Goal: Transaction & Acquisition: Purchase product/service

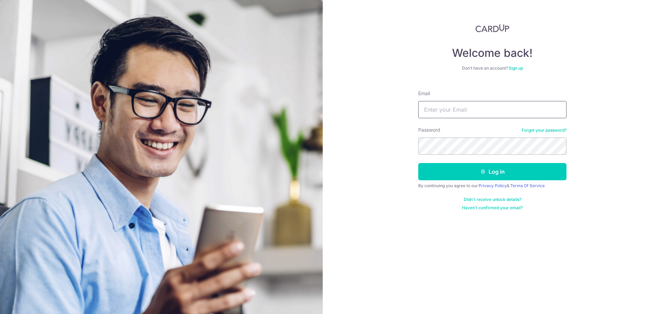
click at [484, 103] on input "Email" at bounding box center [492, 109] width 148 height 17
type input "[EMAIL_ADDRESS][DOMAIN_NAME]"
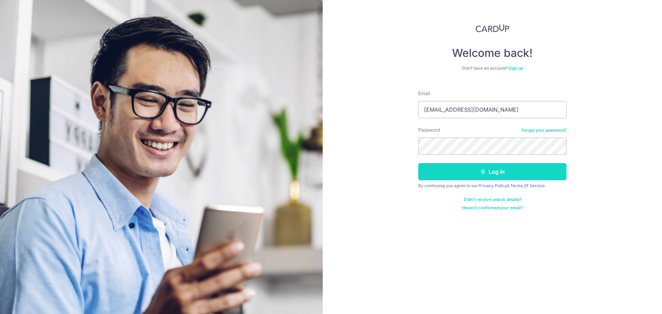
click at [464, 171] on button "Log in" at bounding box center [492, 171] width 148 height 17
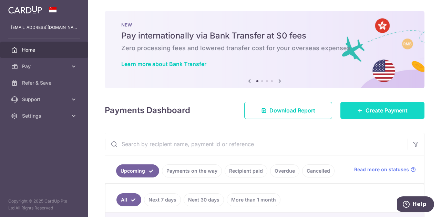
click at [383, 106] on span "Create Payment" at bounding box center [387, 110] width 42 height 8
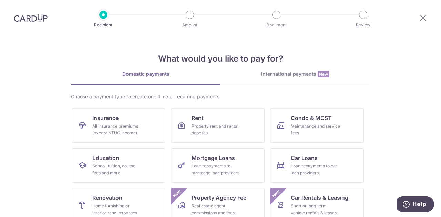
click at [369, 95] on section "What would you like to pay for? Domestic payments International payments New Ch…" at bounding box center [220, 126] width 441 height 181
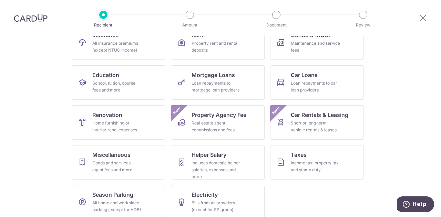
scroll to position [90, 0]
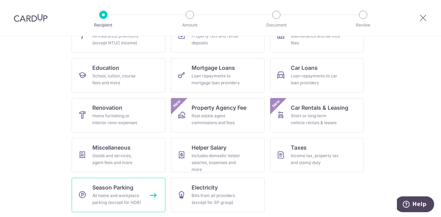
click at [116, 186] on span "Season Parking" at bounding box center [112, 188] width 41 height 8
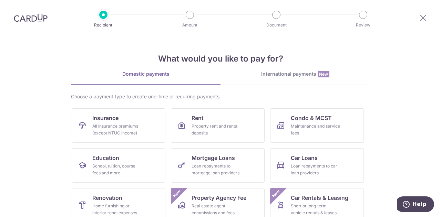
click at [43, 165] on section "What would you like to pay for? Domestic payments International payments New Ch…" at bounding box center [220, 126] width 441 height 181
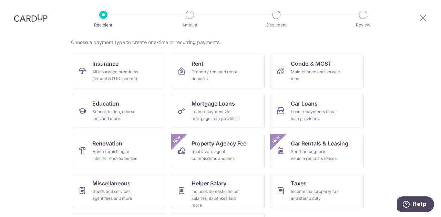
scroll to position [69, 0]
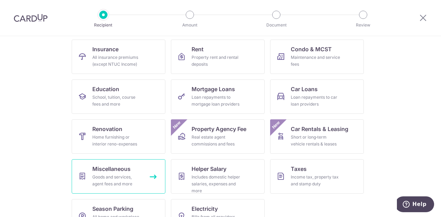
click at [93, 169] on span "Miscellaneous" at bounding box center [111, 169] width 38 height 8
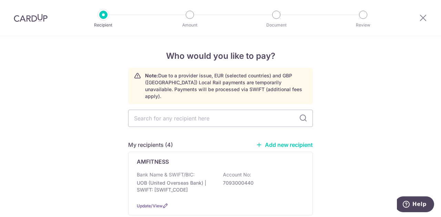
click at [274, 116] on input "text" at bounding box center [220, 118] width 185 height 17
type input "[PERSON_NAME]"
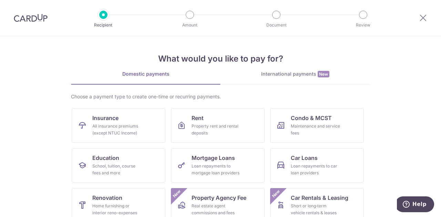
click at [41, 146] on section "What would you like to pay for? Domestic payments International payments New Ch…" at bounding box center [220, 126] width 441 height 181
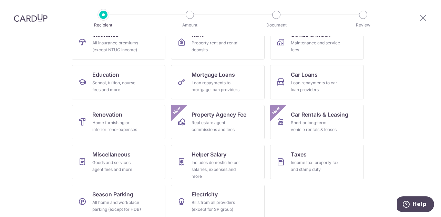
scroll to position [90, 0]
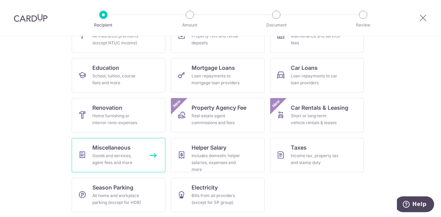
click at [113, 161] on div "Goods and services, agent fees and more" at bounding box center [117, 160] width 50 height 14
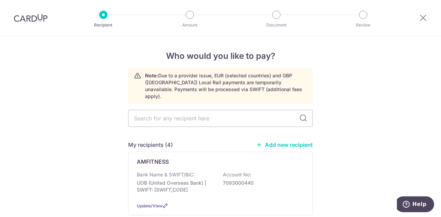
click at [256, 110] on input "text" at bounding box center [220, 118] width 185 height 17
type input "[PERSON_NAME]"
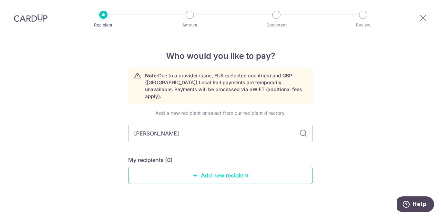
click at [223, 167] on link "Add new recipient" at bounding box center [220, 175] width 185 height 17
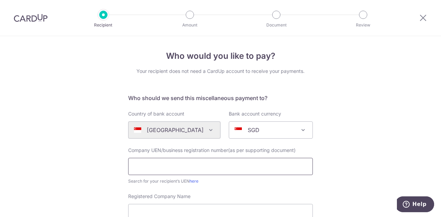
click at [223, 166] on input "text" at bounding box center [220, 166] width 185 height 17
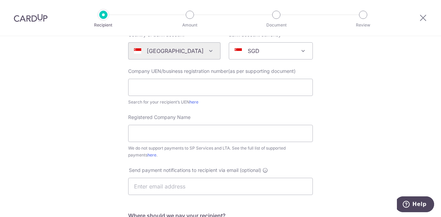
scroll to position [97, 0]
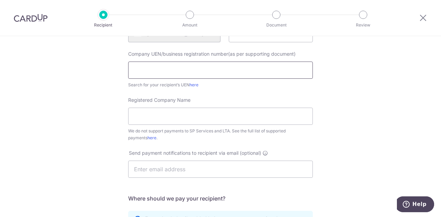
click at [167, 78] on input "text" at bounding box center [220, 70] width 185 height 17
type input "202100969W"
click at [167, 117] on input "Registered Company Name" at bounding box center [220, 116] width 185 height 17
type input "Kaye Transport Services Pte Ltd"
click at [284, 166] on input "text" at bounding box center [220, 169] width 185 height 17
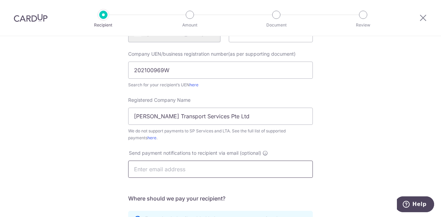
click at [277, 166] on input "text" at bounding box center [220, 169] width 185 height 17
paste input "[EMAIL_ADDRESS][DOMAIN_NAME]"
type input "transport@xwa.edu.sg"
click at [396, 123] on div "Who would you like to pay? Your recipient does not need a CardUp account to rec…" at bounding box center [220, 153] width 441 height 427
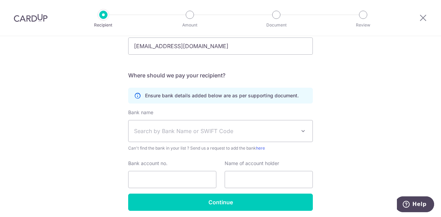
scroll to position [221, 0]
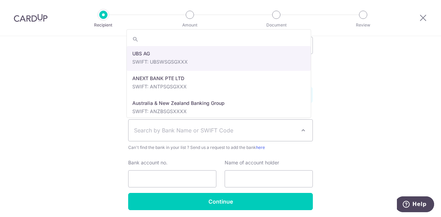
click at [301, 130] on span at bounding box center [303, 130] width 8 height 8
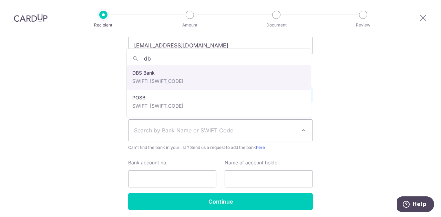
type input "db"
click at [153, 80] on form "Who should we send this miscellaneous payment to? Country of bank account Alger…" at bounding box center [220, 42] width 185 height 337
click at [175, 78] on h5 "Where should we pay your recipient?" at bounding box center [220, 75] width 185 height 8
click at [338, 120] on div "Who would you like to pay? Your recipient does not need a CardUp account to rec…" at bounding box center [220, 29] width 441 height 427
select select "6"
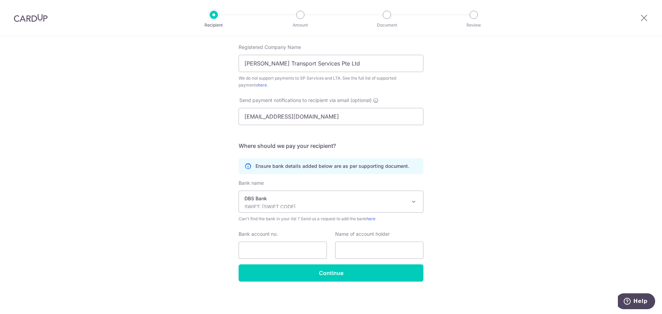
scroll to position [150, 0]
click at [441, 190] on div "Who would you like to pay? Your recipient does not need a CardUp account to rec…" at bounding box center [331, 100] width 662 height 427
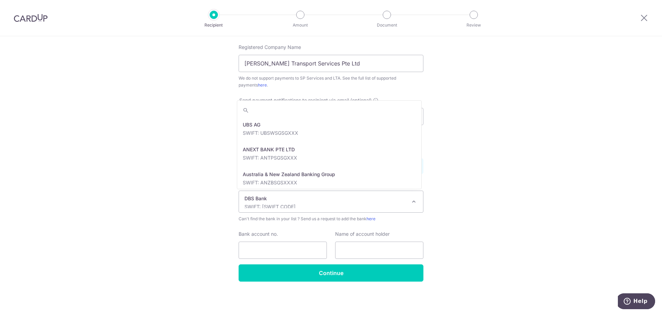
click at [412, 202] on span at bounding box center [413, 201] width 8 height 8
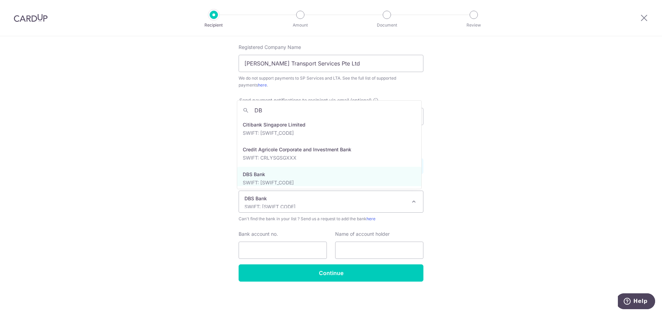
scroll to position [0, 0]
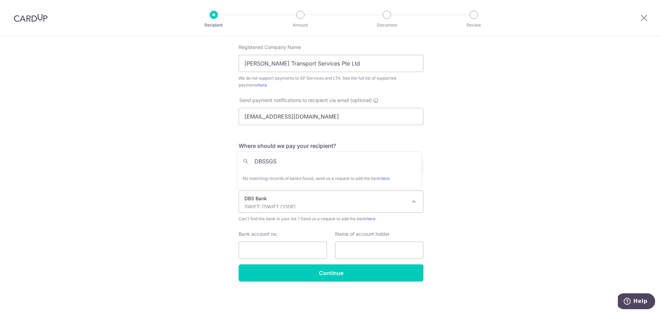
type input "DBSSGSG"
click at [319, 200] on p "DBS Bank" at bounding box center [325, 198] width 162 height 7
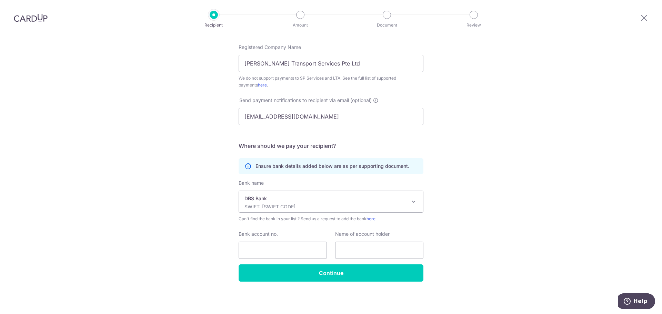
click at [441, 175] on div "Who would you like to pay? Your recipient does not need a CardUp account to rec…" at bounding box center [331, 100] width 662 height 427
click at [280, 217] on input "Bank account no." at bounding box center [282, 250] width 88 height 17
click at [265, 217] on input "Bank account no." at bounding box center [282, 250] width 88 height 17
paste input "072-032097-2"
type input "0720320972"
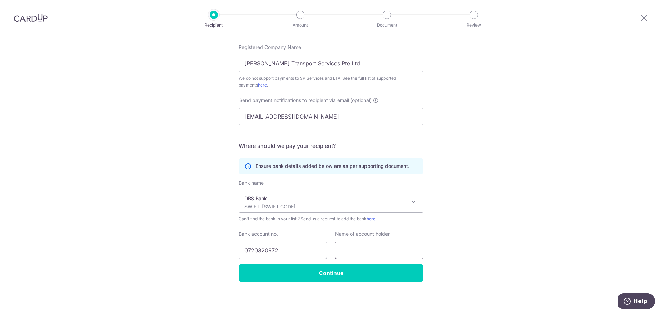
click at [388, 217] on input "text" at bounding box center [379, 250] width 88 height 17
paste input "KAYE TRANSPORT SERVICE PTE LTD"
type input "KAYE TRANSPORT SERVICE PTE LTD"
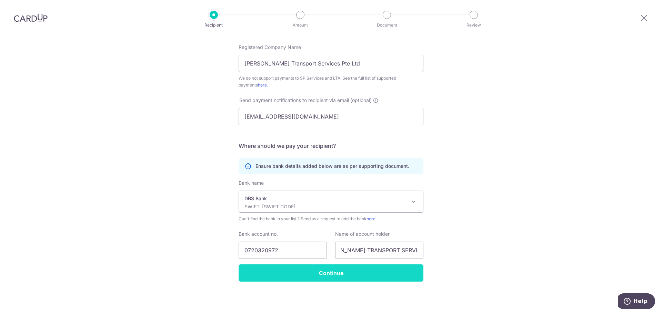
scroll to position [0, 0]
click at [347, 217] on input "Continue" at bounding box center [330, 272] width 185 height 17
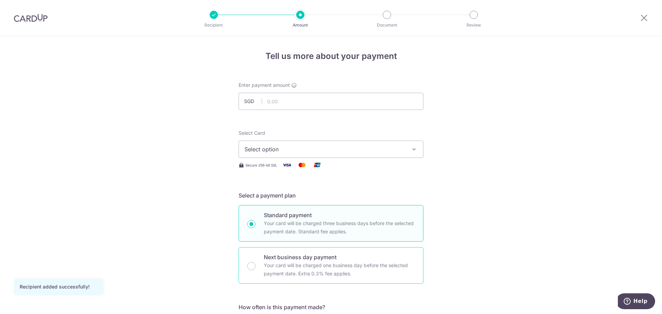
click at [322, 253] on p "Next business day payment" at bounding box center [339, 257] width 151 height 8
click at [255, 262] on input "Next business day payment Your card will be charged one business day before the…" at bounding box center [251, 266] width 8 height 8
radio input "false"
radio input "true"
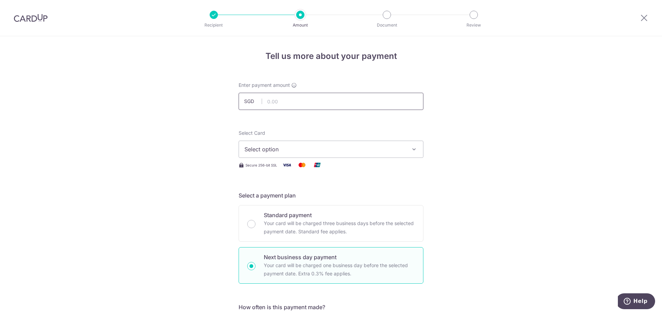
click at [271, 102] on input "text" at bounding box center [330, 101] width 185 height 17
click at [265, 100] on input "text" at bounding box center [330, 101] width 185 height 17
type input "212.55"
click at [335, 152] on span "Select option" at bounding box center [324, 149] width 161 height 8
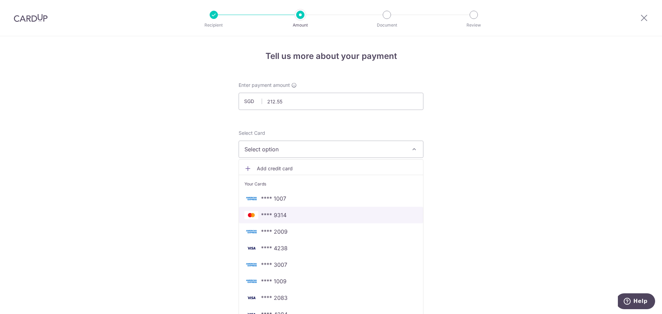
click at [280, 215] on span "**** 9314" at bounding box center [274, 215] width 26 height 8
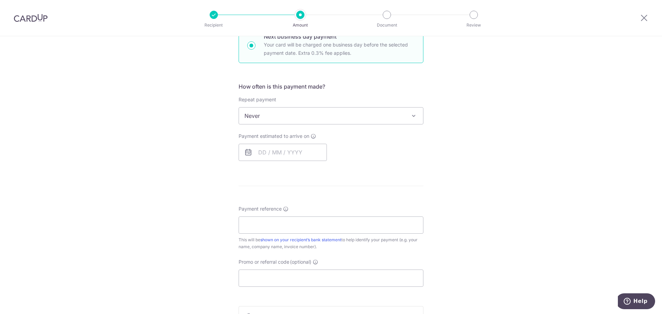
scroll to position [234, 0]
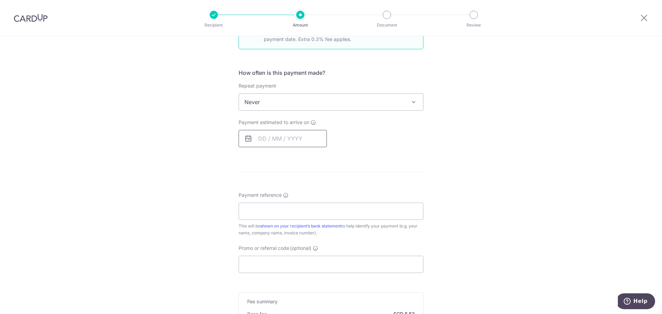
click at [256, 135] on input "text" at bounding box center [282, 138] width 88 height 17
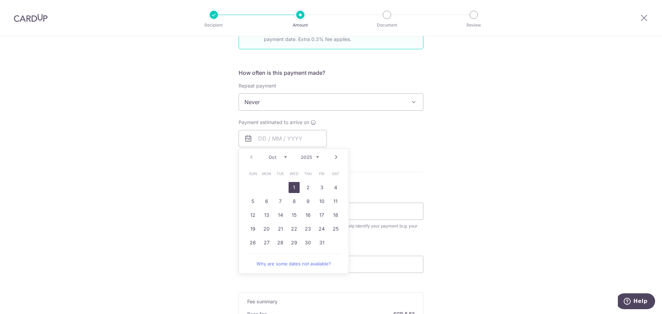
click at [294, 188] on link "1" at bounding box center [293, 187] width 11 height 11
type input "01/10/2025"
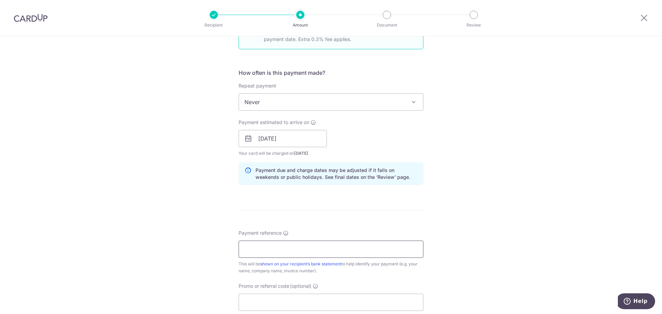
click at [312, 245] on input "Payment reference" at bounding box center [330, 249] width 185 height 17
type input "Reyansh Datta"
click at [492, 272] on div "Tell us more about your payment Enter payment amount SGD 212.55 212.55 Recipien…" at bounding box center [331, 144] width 662 height 685
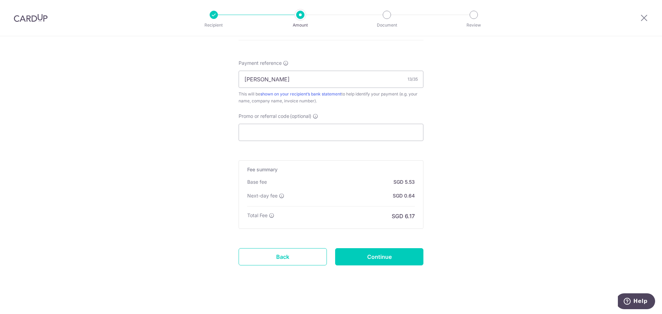
scroll to position [407, 0]
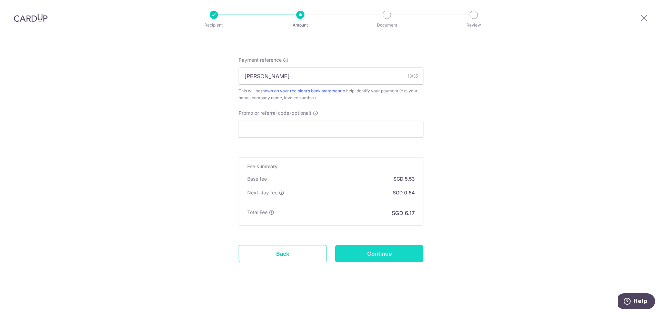
click at [375, 248] on input "Continue" at bounding box center [379, 253] width 88 height 17
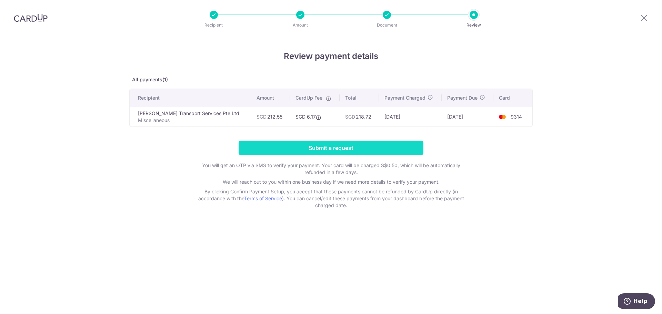
click at [370, 141] on input "Submit a request" at bounding box center [330, 148] width 185 height 14
